Goal: Task Accomplishment & Management: Manage account settings

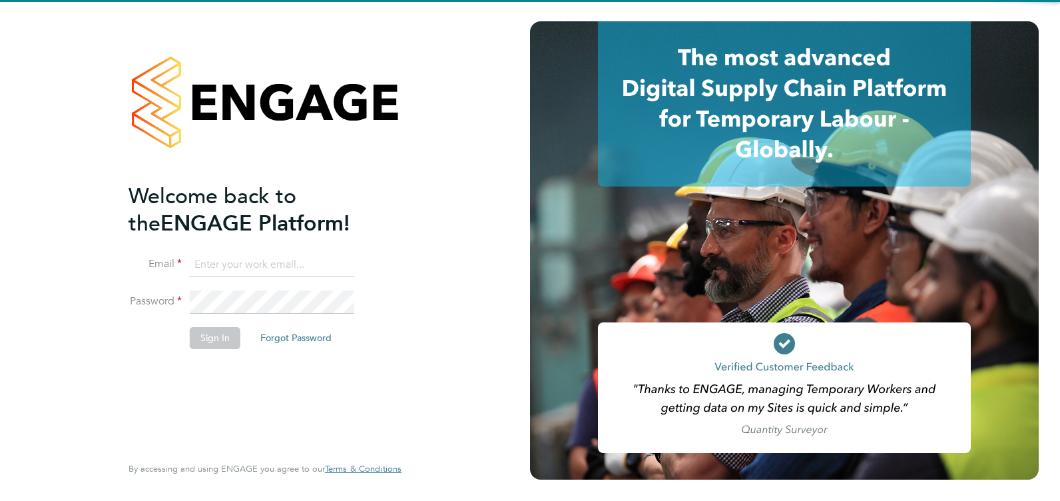
click at [211, 275] on input at bounding box center [272, 265] width 164 height 24
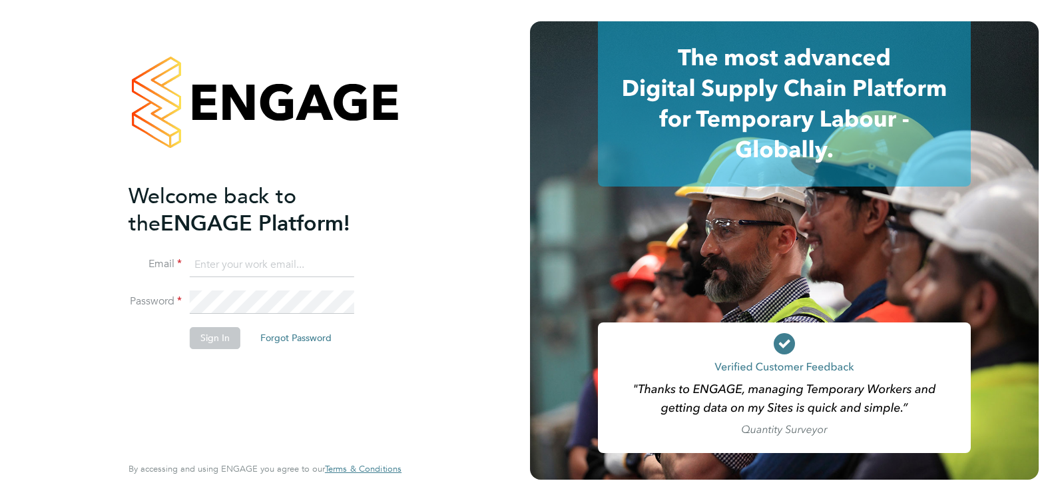
type input "kelseystephens@jjfox.com"
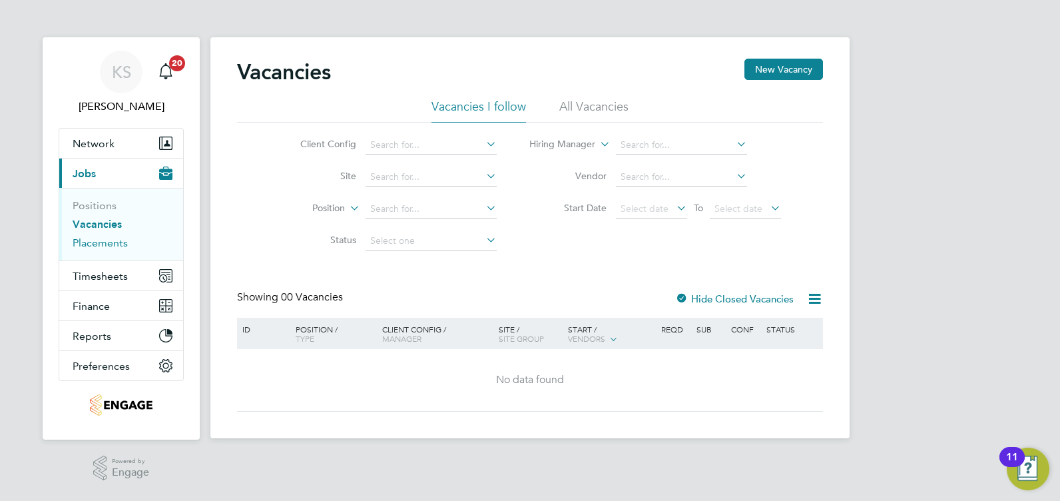
click at [91, 246] on link "Placements" at bounding box center [100, 242] width 55 height 13
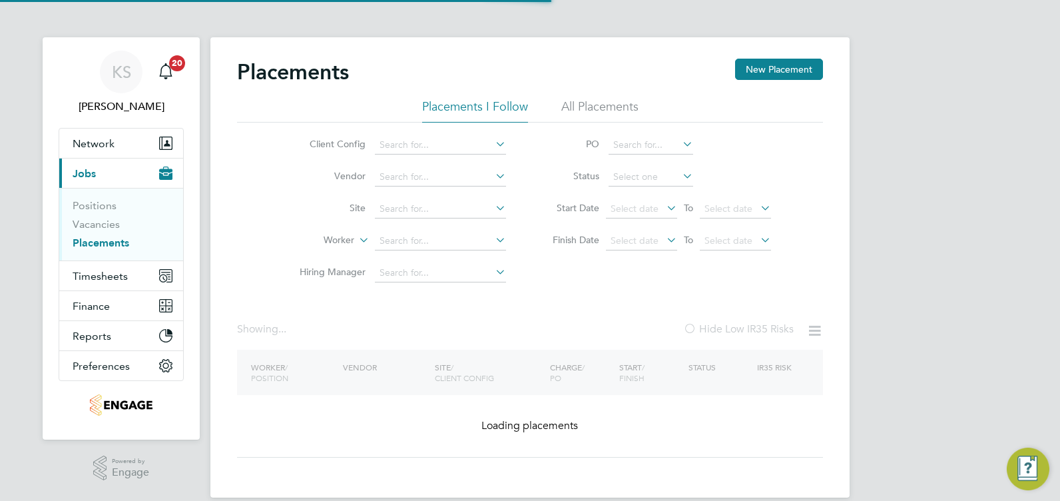
click at [598, 108] on li "All Placements" at bounding box center [599, 111] width 77 height 24
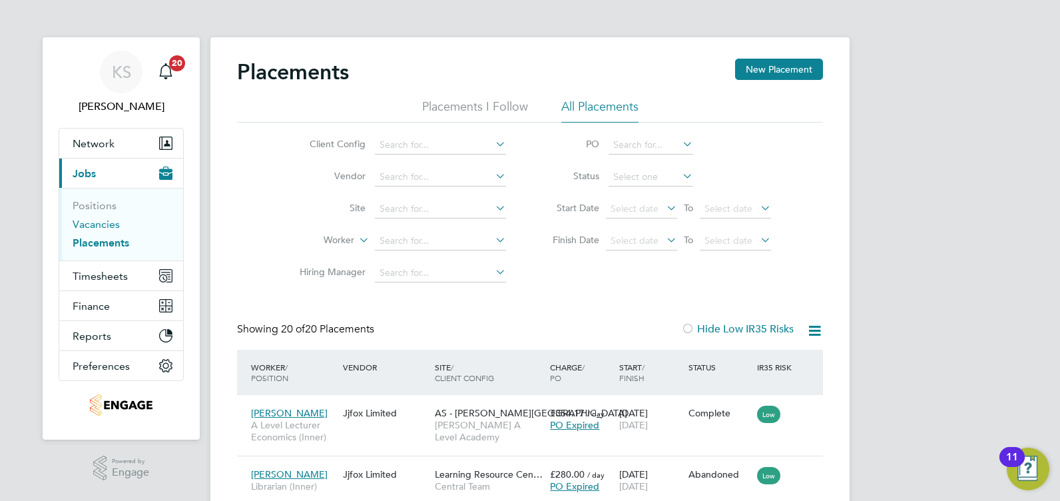
click at [77, 222] on link "Vacancies" at bounding box center [96, 224] width 47 height 13
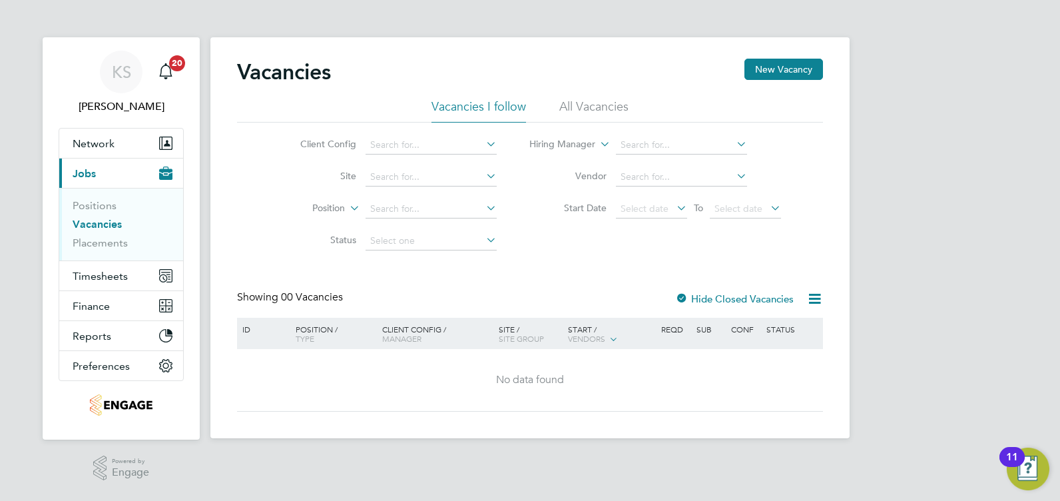
click at [569, 99] on li "All Vacancies" at bounding box center [593, 111] width 69 height 24
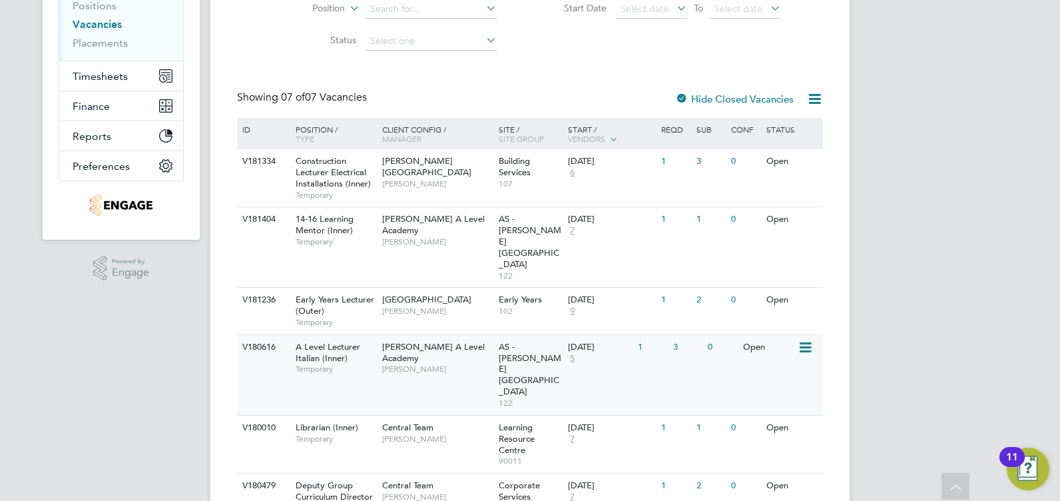
click at [346, 341] on span "A Level Lecturer Italian (Inner)" at bounding box center [328, 352] width 65 height 23
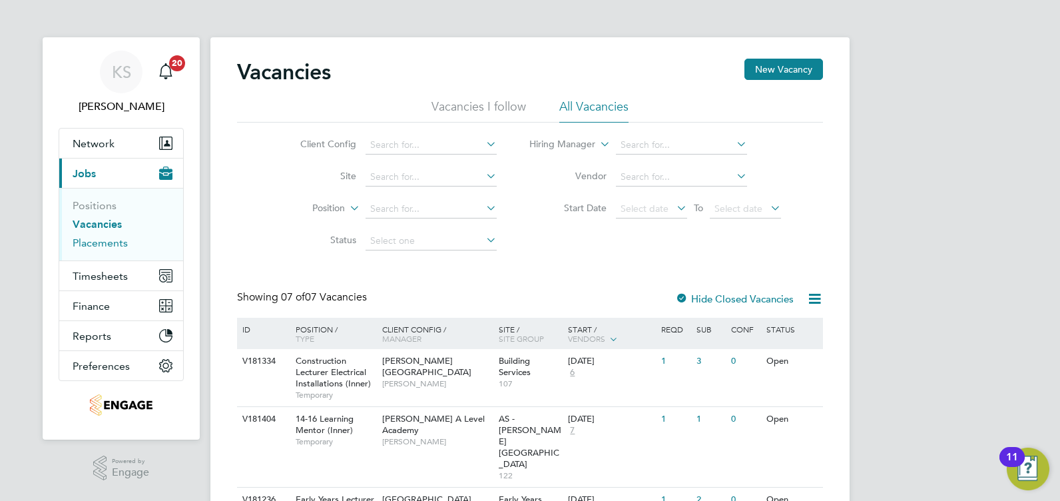
click at [91, 241] on link "Placements" at bounding box center [100, 242] width 55 height 13
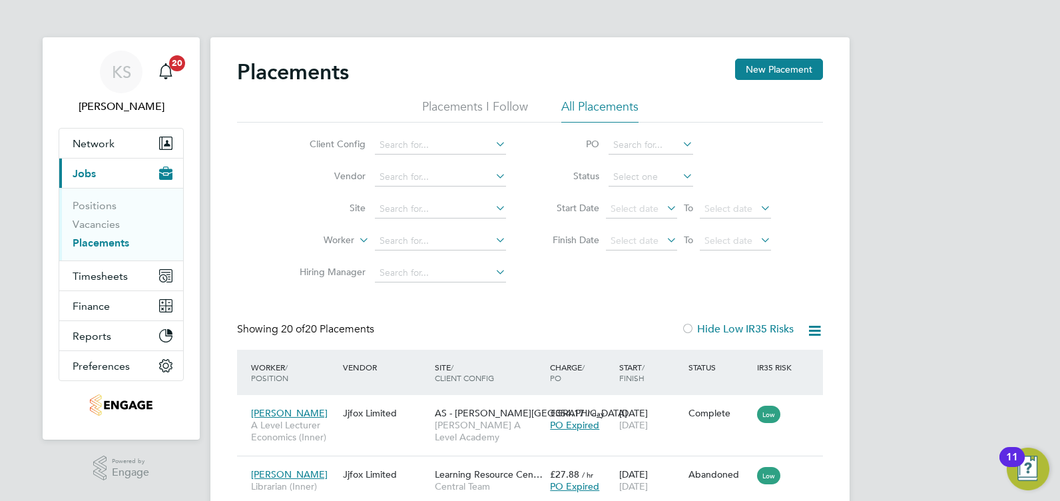
click at [608, 106] on li "All Placements" at bounding box center [599, 111] width 77 height 24
click at [604, 104] on li "All Placements" at bounding box center [599, 111] width 77 height 24
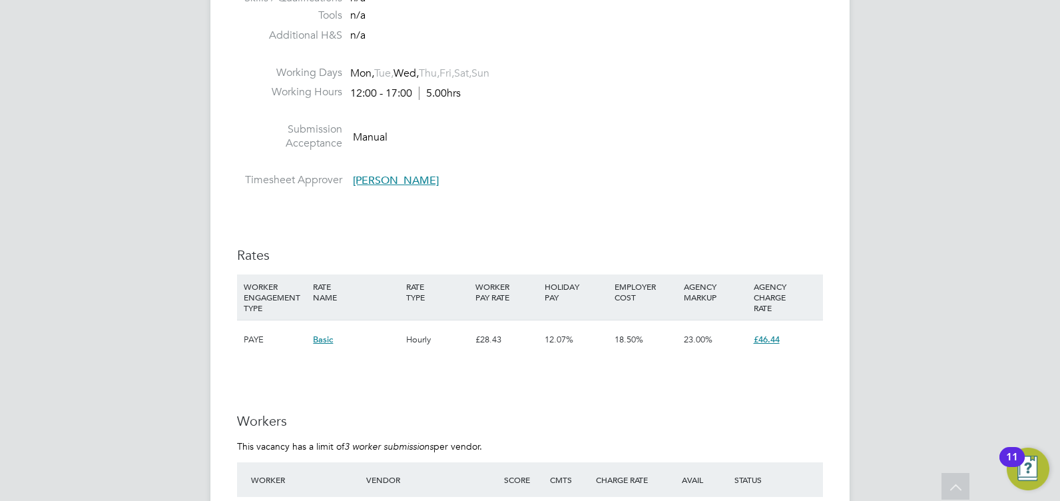
scroll to position [2197, 0]
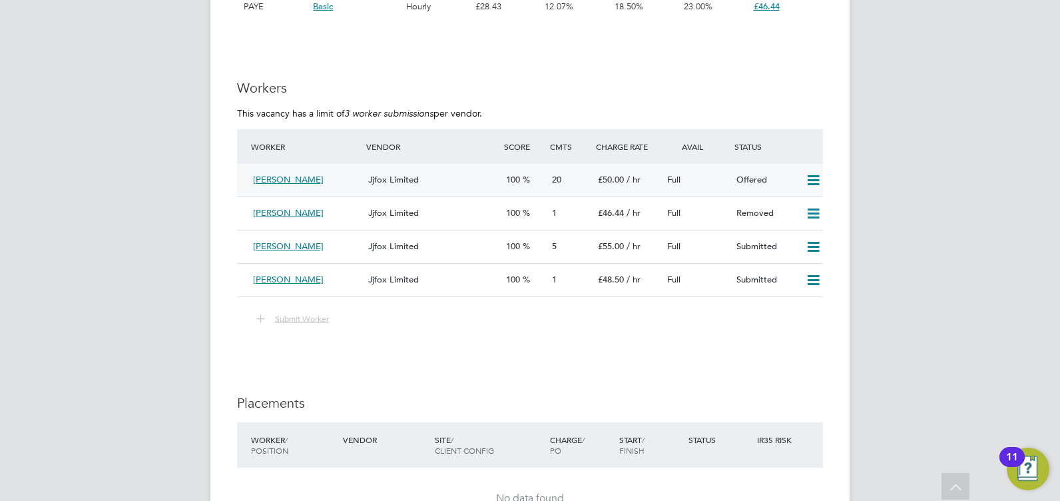
click at [809, 179] on icon at bounding box center [813, 180] width 17 height 11
click at [609, 405] on h3 "Placements" at bounding box center [530, 402] width 586 height 17
click at [813, 176] on icon at bounding box center [813, 180] width 17 height 11
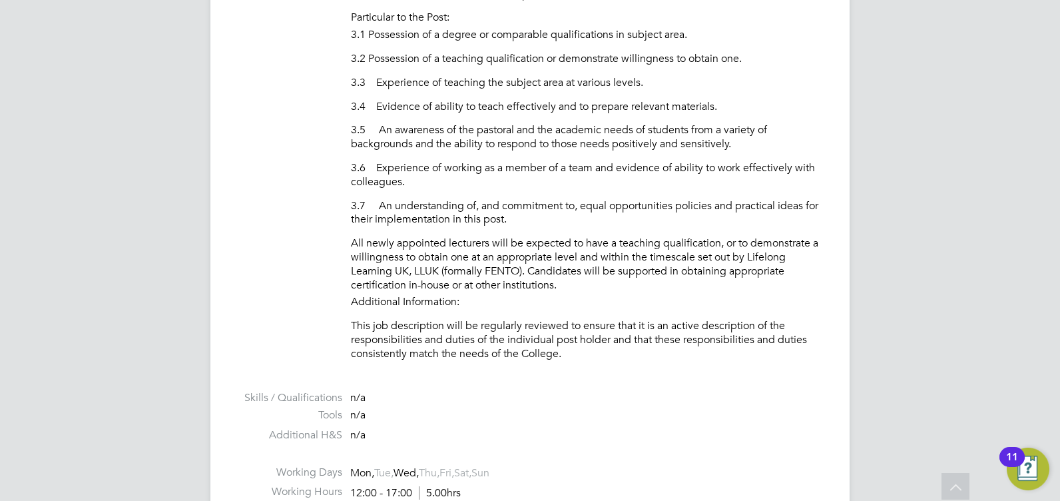
scroll to position [1265, 0]
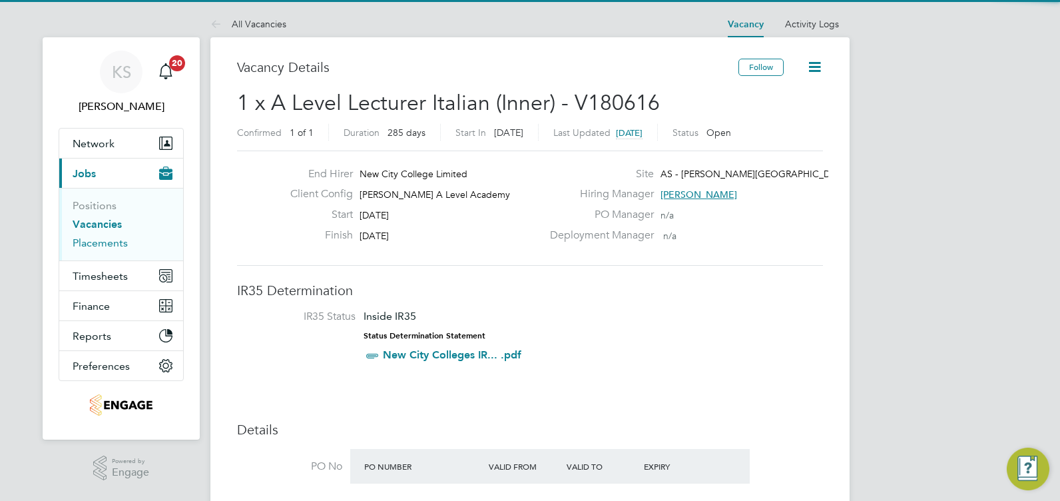
click at [103, 243] on link "Placements" at bounding box center [100, 242] width 55 height 13
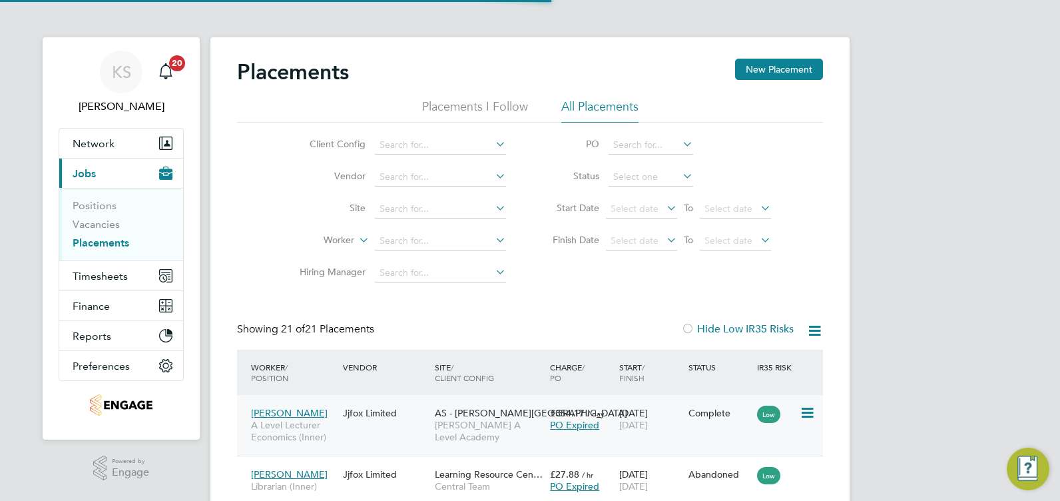
scroll to position [200, 0]
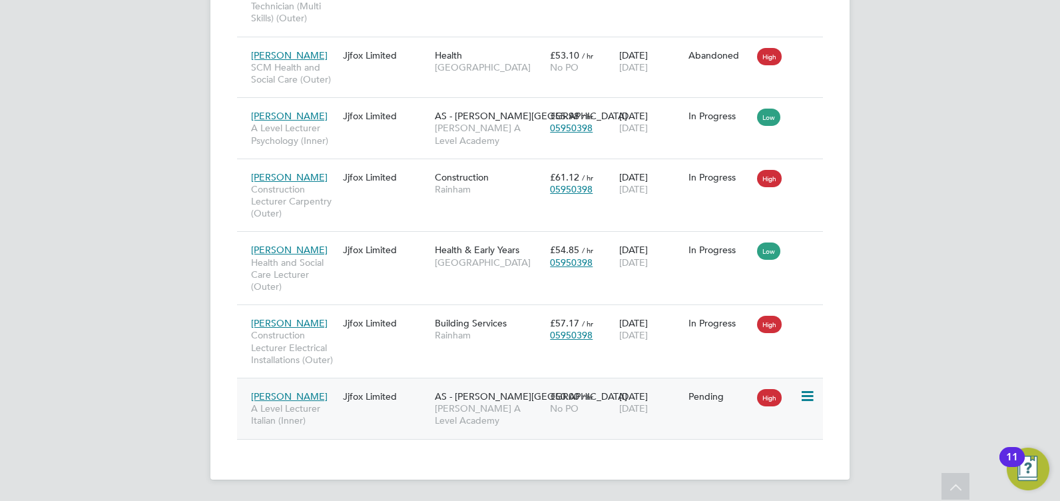
click at [441, 399] on span "AS - [PERSON_NAME][GEOGRAPHIC_DATA]" at bounding box center [531, 396] width 192 height 12
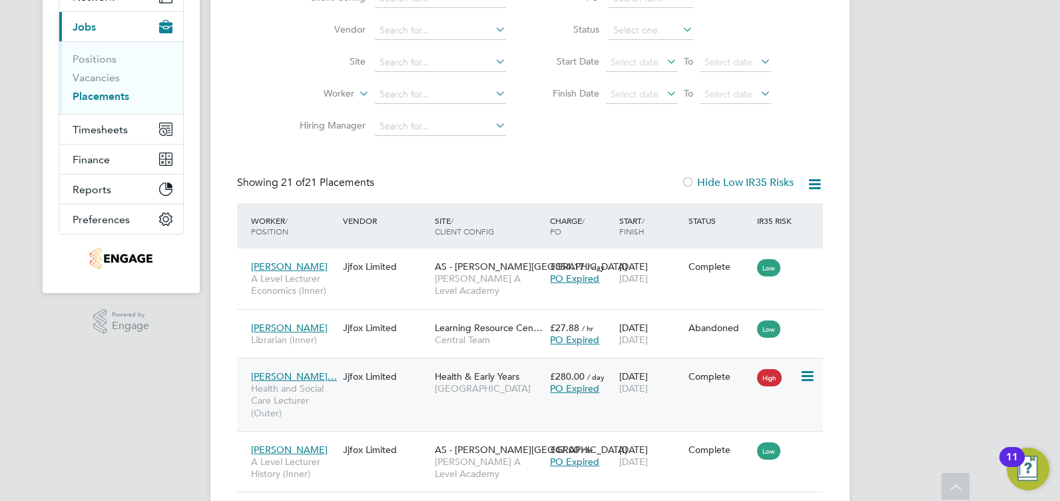
scroll to position [0, 0]
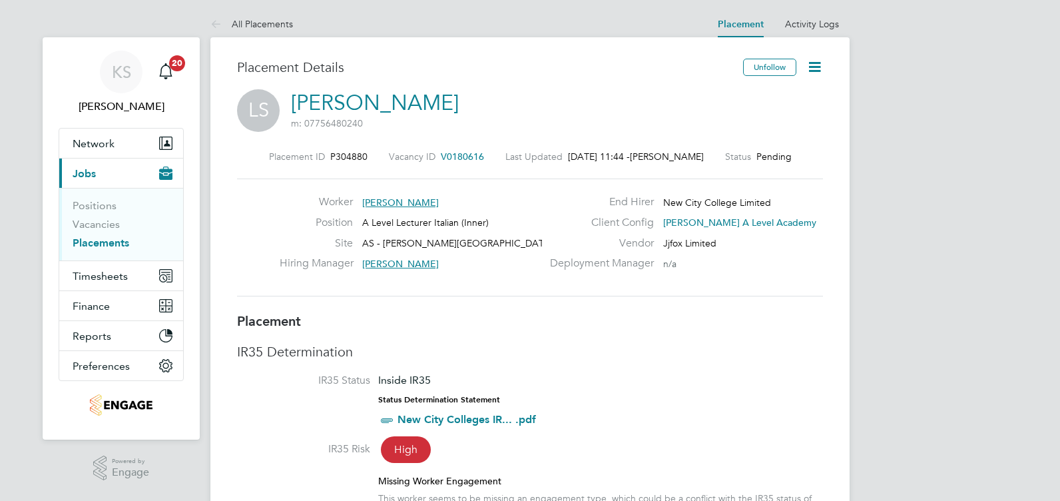
click at [817, 68] on icon at bounding box center [814, 67] width 17 height 17
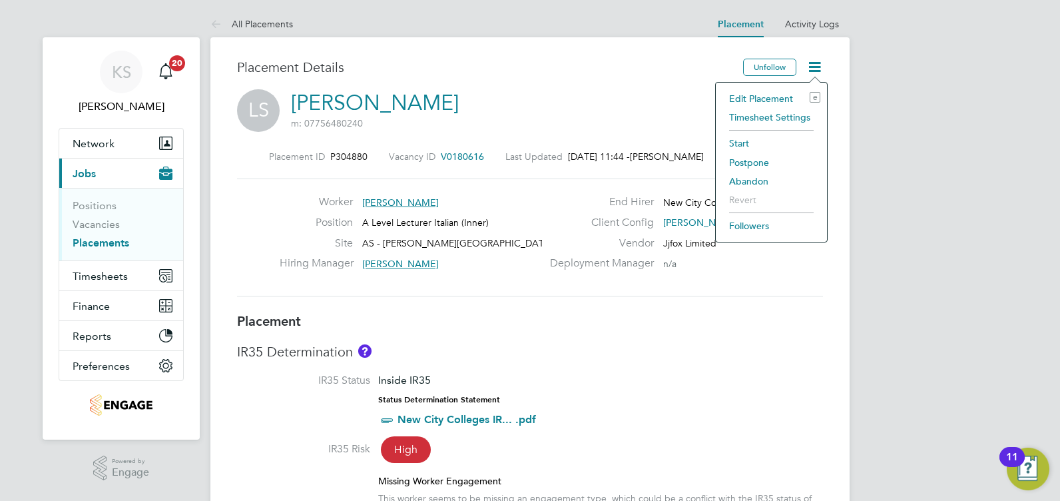
click at [563, 115] on div "LS [PERSON_NAME] m: 07756480240" at bounding box center [530, 111] width 586 height 45
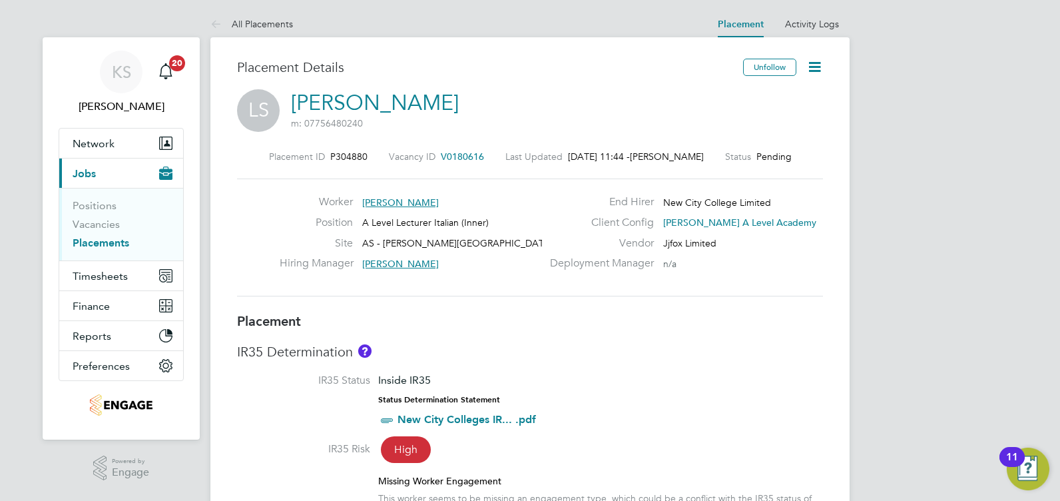
click at [801, 66] on div "Unfollow" at bounding box center [778, 74] width 90 height 31
click at [810, 69] on icon at bounding box center [814, 67] width 17 height 17
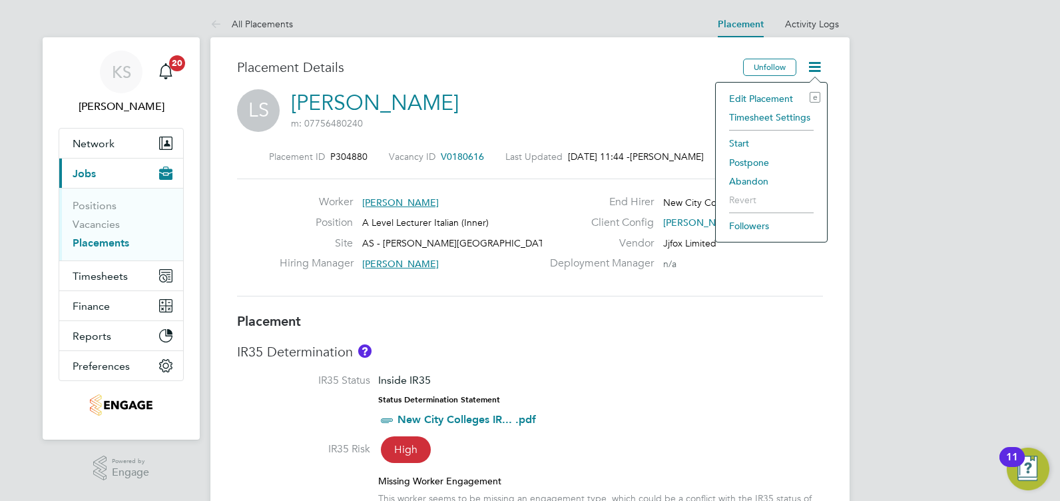
click at [739, 311] on div "Placement ID P304880 Vacancy ID V0180616 Last Updated 29 Sep 2025, 11:44 - Tom …" at bounding box center [530, 223] width 586 height 178
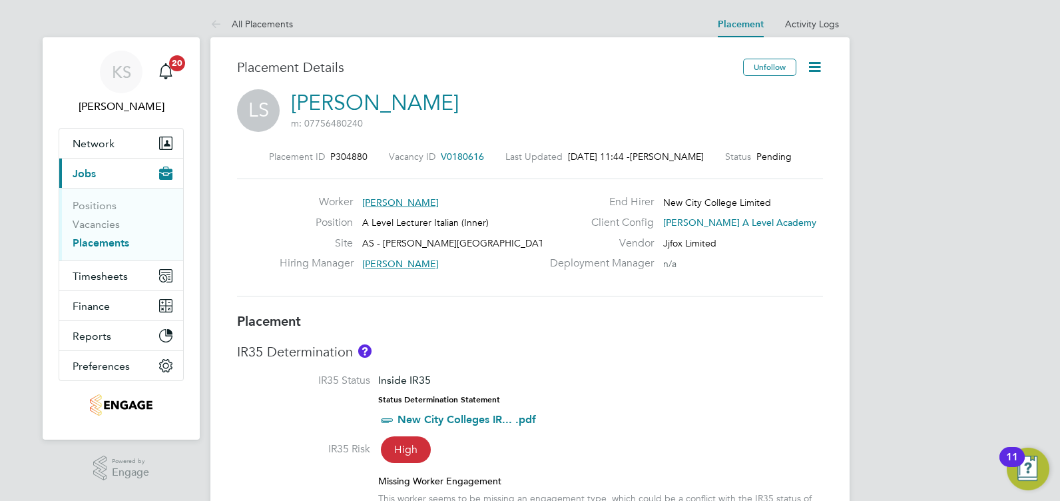
click at [822, 61] on icon at bounding box center [814, 67] width 17 height 17
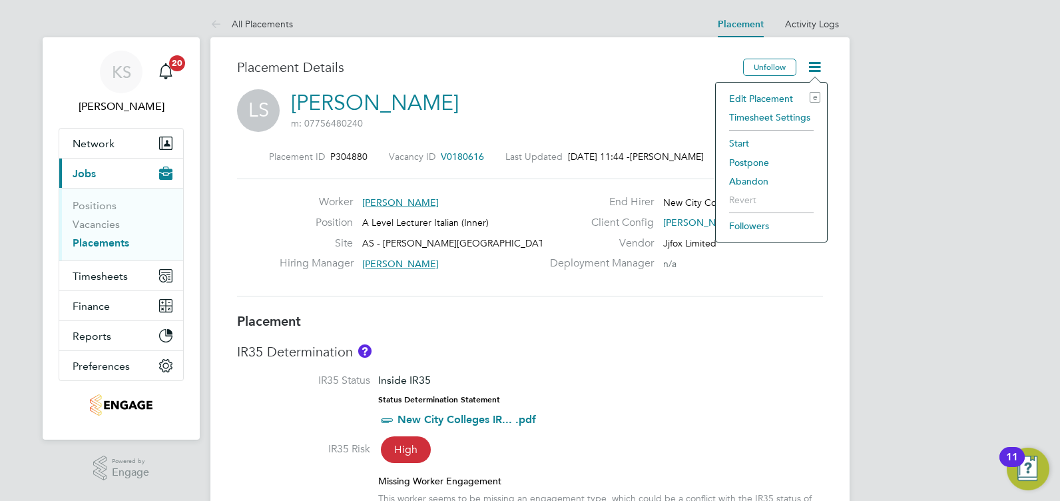
click at [572, 146] on div "Placement ID P304880 Vacancy ID V0180616 Last Updated 29 Sep 2025, 11:44 - Tom …" at bounding box center [530, 223] width 586 height 178
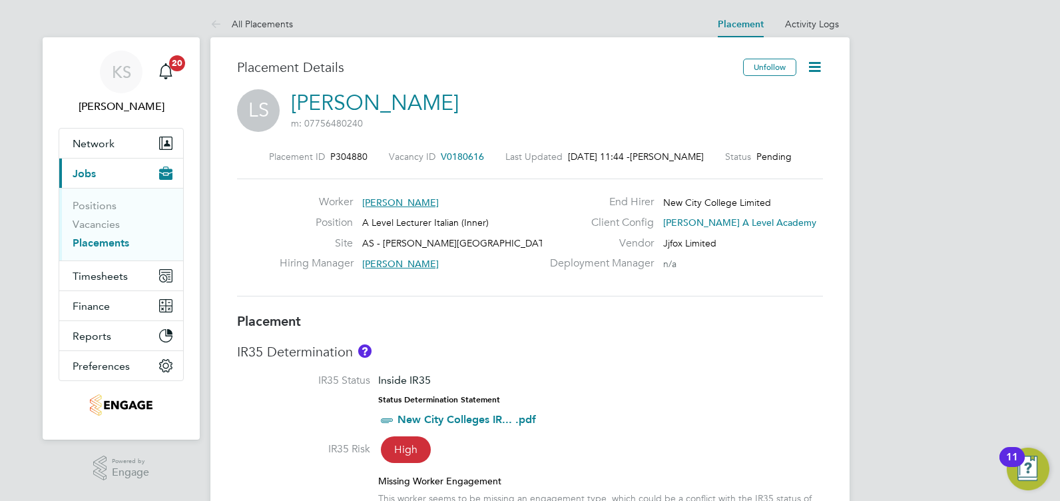
click at [817, 65] on icon at bounding box center [814, 67] width 17 height 17
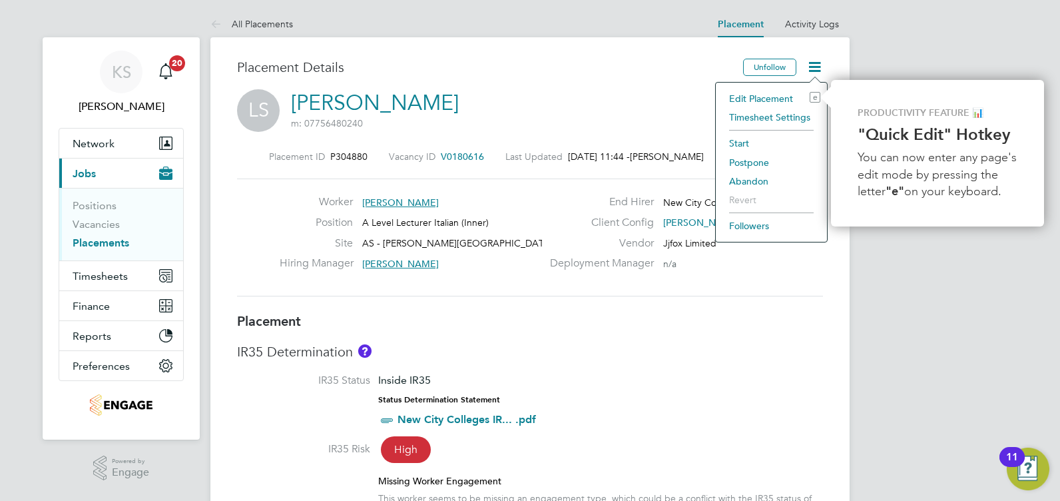
click at [774, 97] on li "Edit Placement e" at bounding box center [771, 98] width 98 height 19
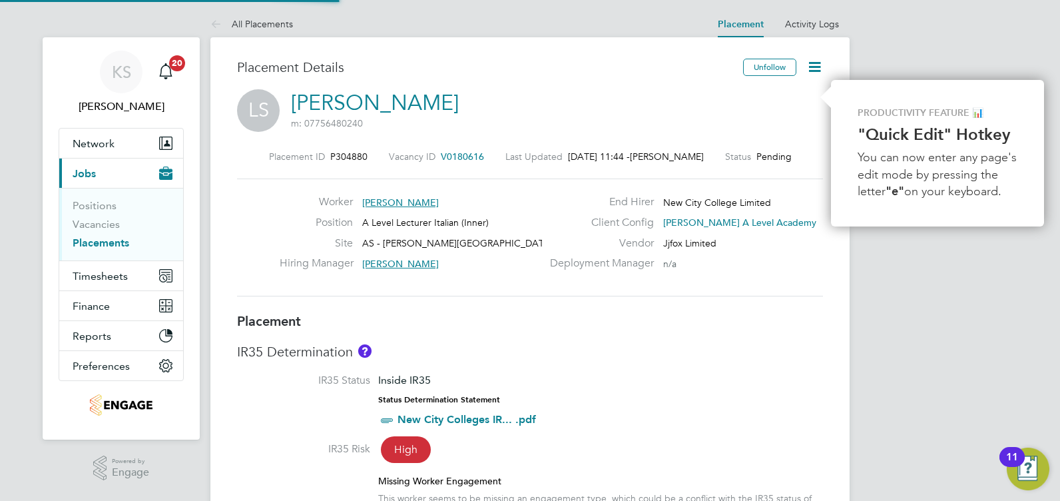
type input "[PERSON_NAME]"
type input "[DATE]"
type input "12:00"
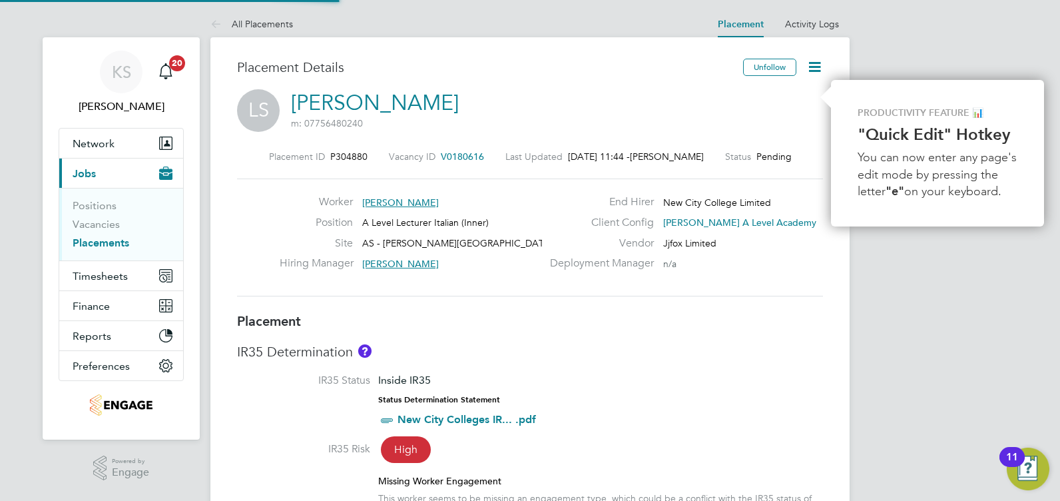
type input "17:00"
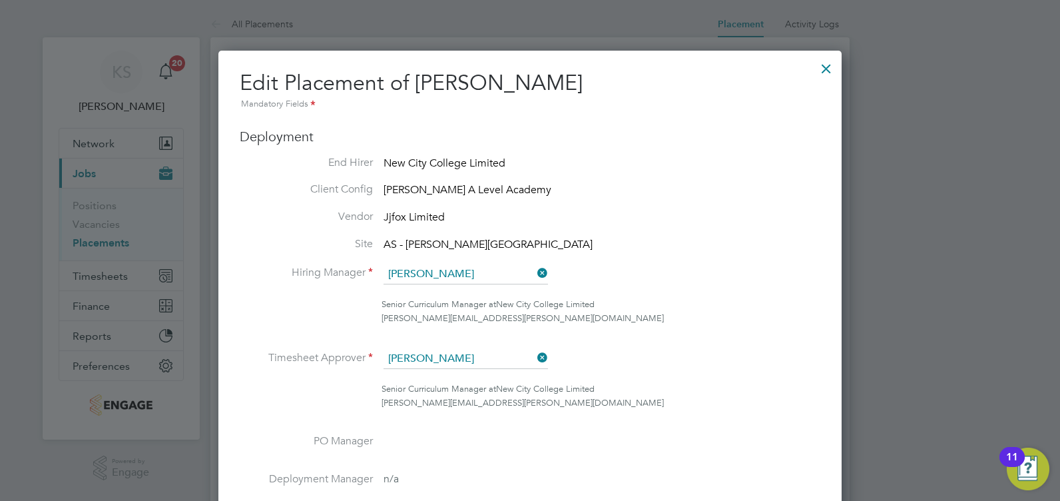
click at [830, 64] on div at bounding box center [826, 65] width 24 height 24
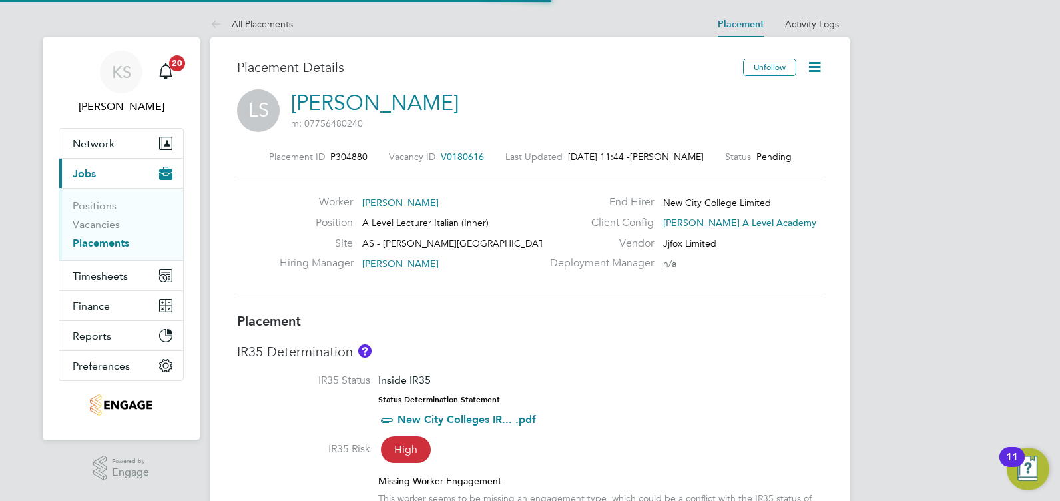
scroll to position [7, 7]
click at [814, 67] on icon at bounding box center [814, 67] width 17 height 17
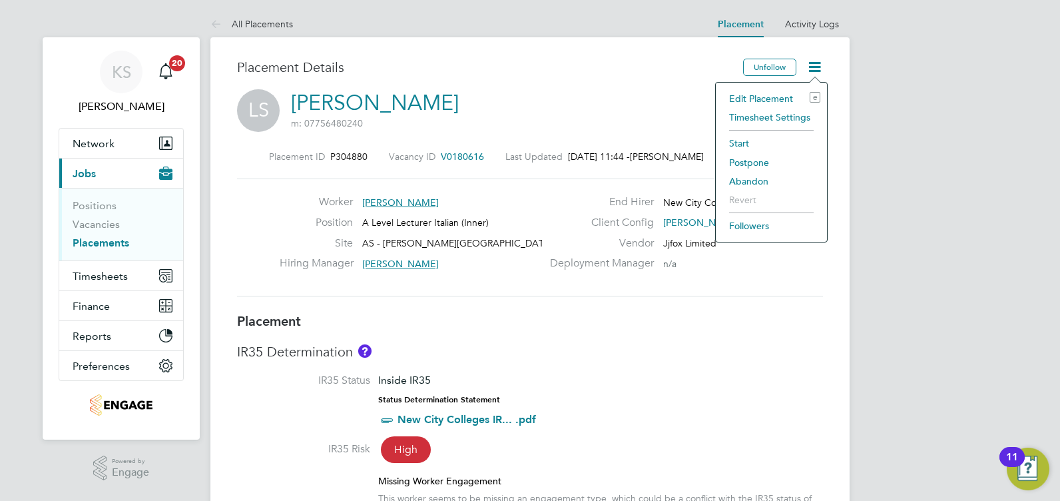
click at [748, 100] on li "Edit Placement e" at bounding box center [771, 98] width 98 height 19
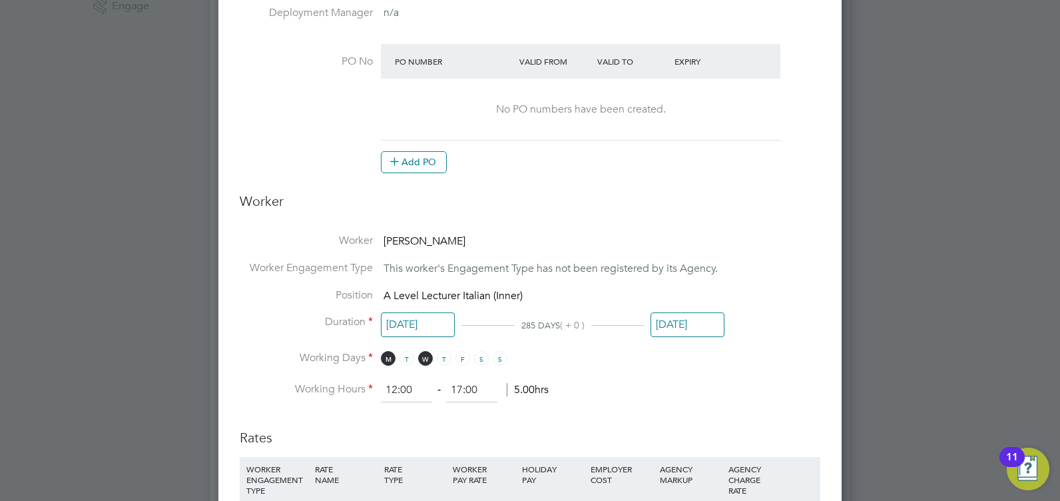
click at [397, 324] on input "[DATE]" at bounding box center [418, 324] width 74 height 25
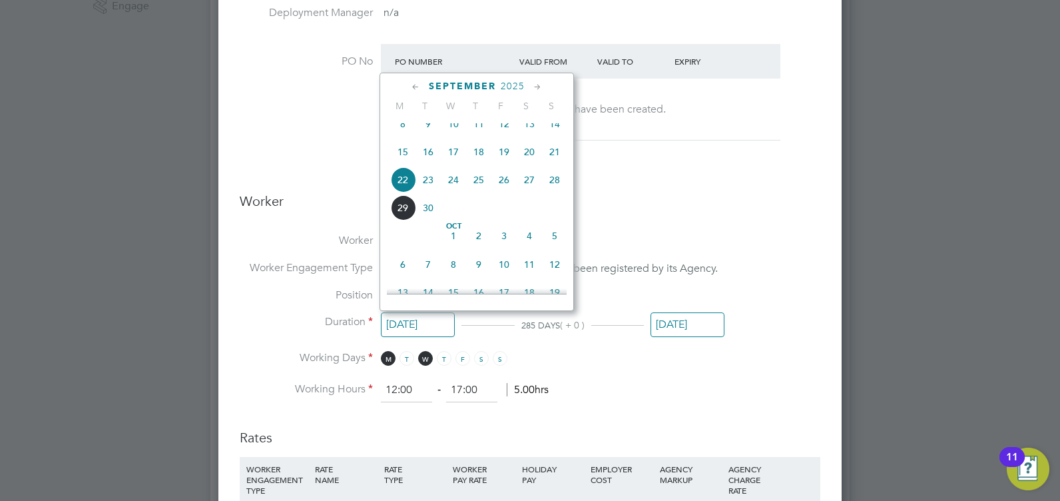
click at [907, 281] on div at bounding box center [530, 250] width 1060 height 501
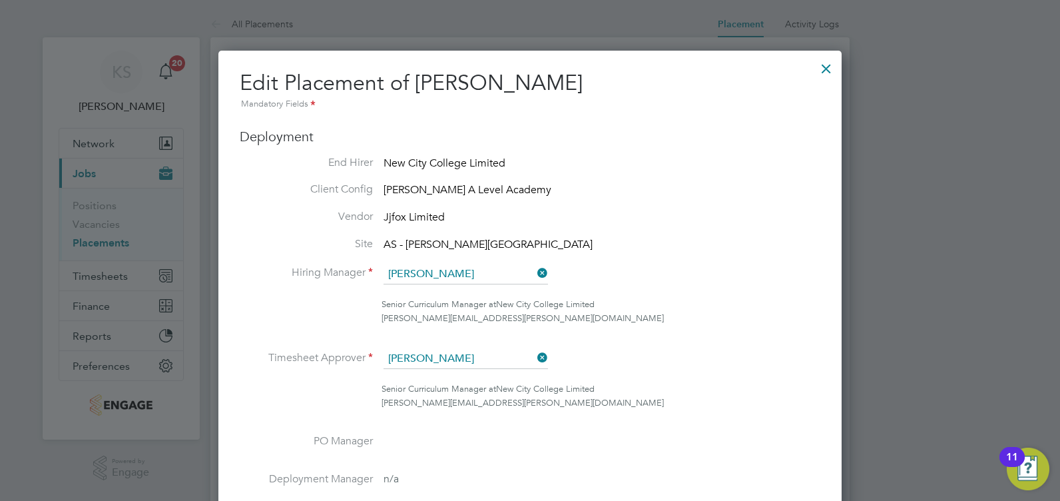
click at [826, 75] on div at bounding box center [826, 65] width 24 height 24
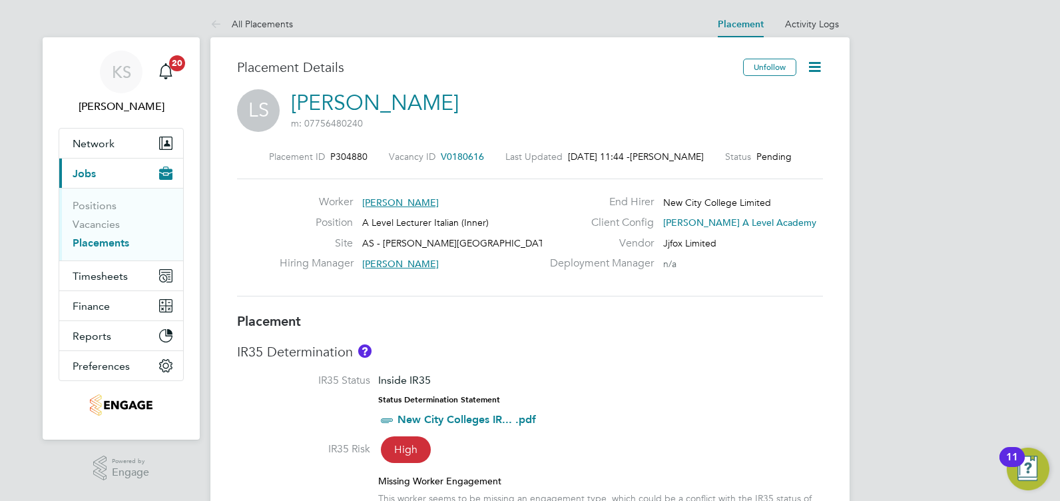
click at [815, 67] on icon at bounding box center [814, 67] width 17 height 17
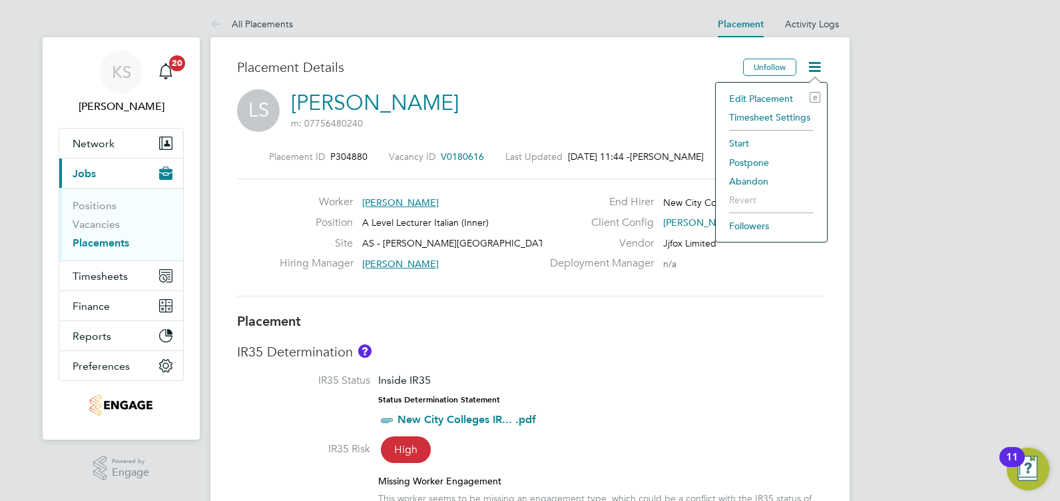
click at [712, 324] on h3 "Placement" at bounding box center [530, 320] width 586 height 17
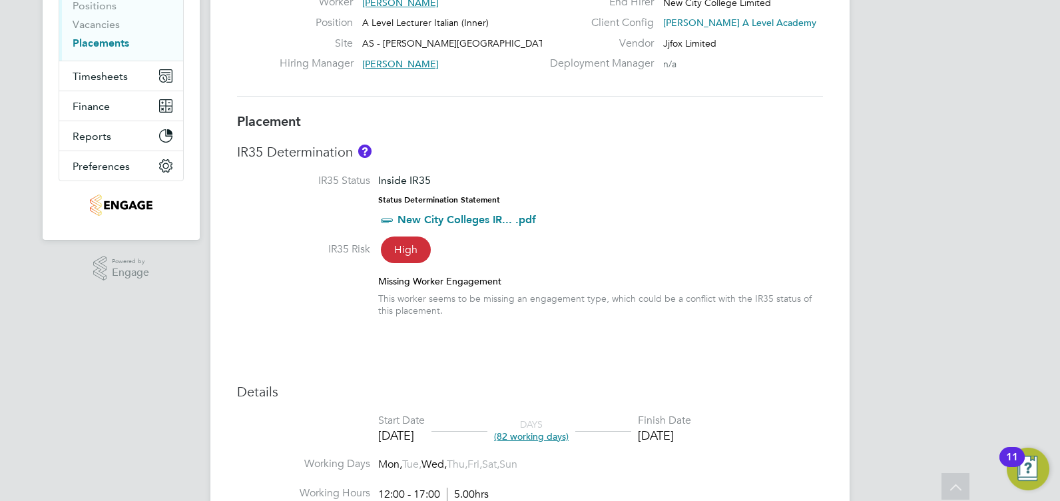
scroll to position [0, 0]
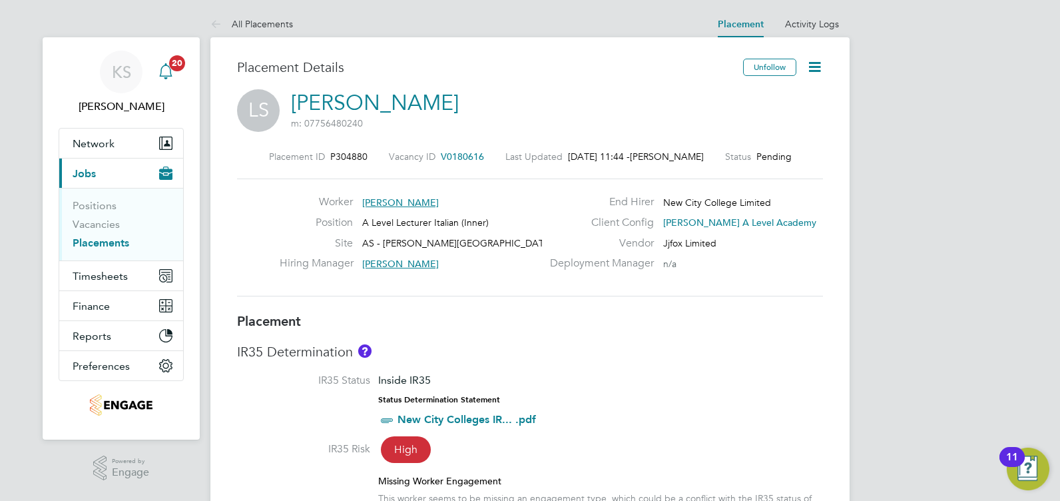
click at [168, 68] on icon "Main navigation" at bounding box center [166, 71] width 16 height 16
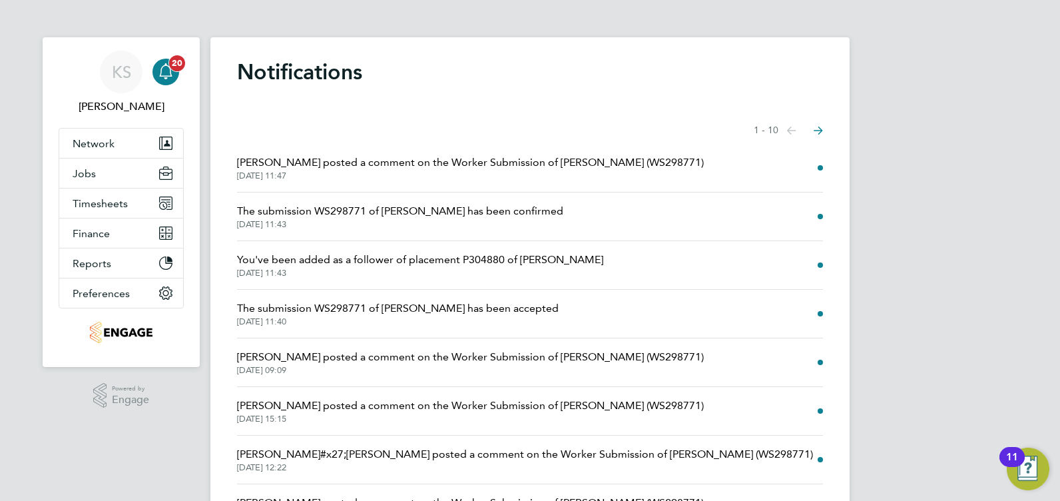
click at [168, 68] on icon "Main navigation" at bounding box center [166, 71] width 16 height 16
click at [126, 67] on span "KS" at bounding box center [121, 71] width 19 height 17
